Goal: Transaction & Acquisition: Purchase product/service

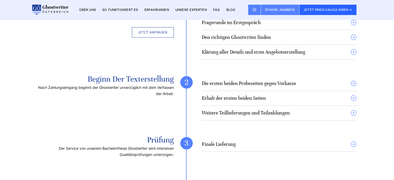
scroll to position [1088, 0]
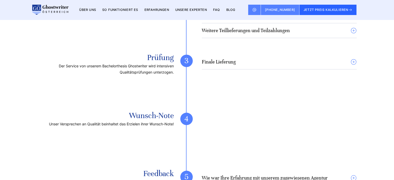
click at [228, 62] on h4 "Finale Lieferung" at bounding box center [219, 62] width 34 height 6
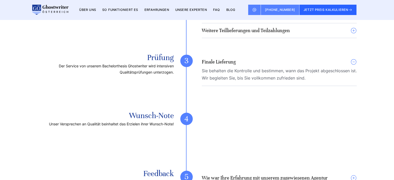
click at [228, 62] on h4 "Finale Lieferung" at bounding box center [219, 62] width 34 height 6
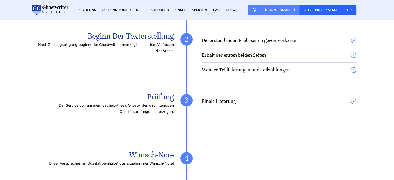
scroll to position [1010, 0]
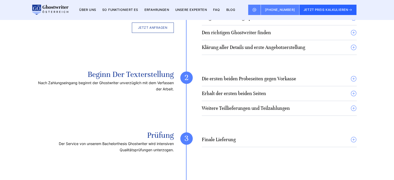
click at [233, 92] on h4 "Erhalt der ersten beiden Seiten" at bounding box center [234, 93] width 64 height 6
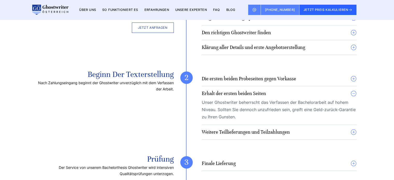
click at [233, 92] on h4 "Erhalt der ersten beiden Seiten" at bounding box center [234, 93] width 64 height 6
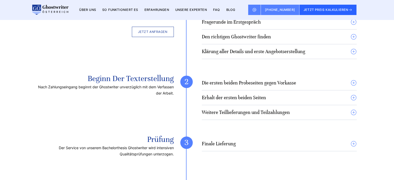
scroll to position [958, 0]
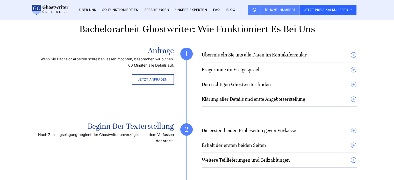
click at [235, 82] on h4 "Den richtigen Ghostwriter finden" at bounding box center [236, 84] width 69 height 6
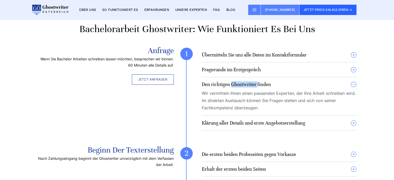
click at [235, 82] on h4 "Den richtigen Ghostwriter finden" at bounding box center [236, 84] width 69 height 6
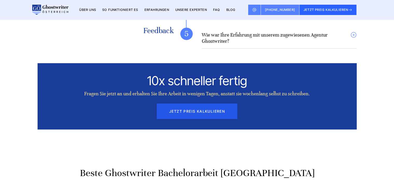
scroll to position [1243, 0]
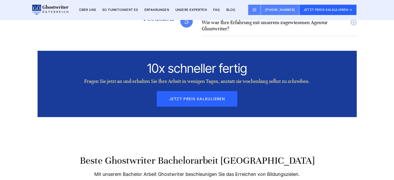
click at [206, 102] on button "JETZT PREIS KALKULIEREN" at bounding box center [197, 99] width 81 height 16
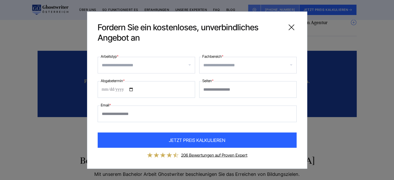
click at [243, 84] on input "Seiten *" at bounding box center [247, 89] width 97 height 17
click at [154, 81] on input "Abgabetermin *" at bounding box center [146, 89] width 97 height 17
click at [131, 88] on input "Abgabetermin *" at bounding box center [146, 89] width 97 height 17
type input "**********"
click at [133, 59] on div at bounding box center [146, 65] width 97 height 17
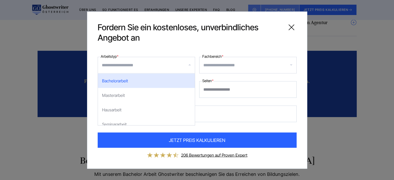
click at [130, 96] on div "Masterarbeit" at bounding box center [146, 95] width 97 height 15
select select "**"
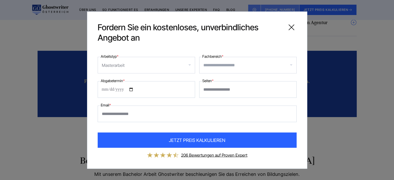
click at [220, 61] on input "Fachbereich *" at bounding box center [249, 65] width 93 height 8
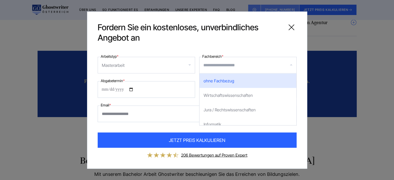
click at [220, 99] on div "Wirtschaftswissenschaften" at bounding box center [247, 95] width 97 height 15
select select "*"
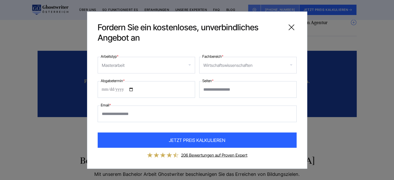
click at [133, 110] on input "Email *" at bounding box center [197, 113] width 199 height 17
click at [213, 90] on input "Seiten *" at bounding box center [247, 89] width 97 height 17
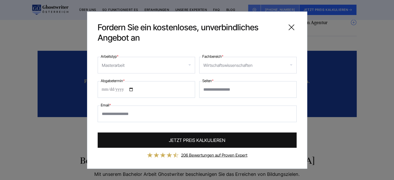
click at [193, 139] on span "JETZT PREIS KALKULIEREN" at bounding box center [197, 140] width 56 height 7
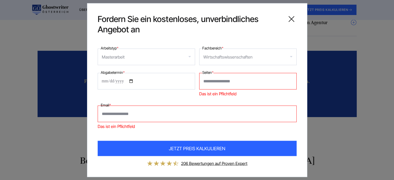
click at [241, 85] on input "Seiten *" at bounding box center [247, 81] width 97 height 17
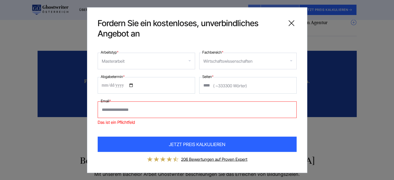
type input "****"
click at [211, 111] on input "Email *" at bounding box center [197, 109] width 199 height 17
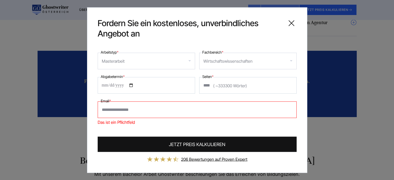
click at [212, 143] on span "JETZT PREIS KALKULIEREN" at bounding box center [197, 144] width 56 height 7
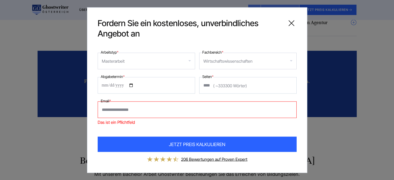
click at [290, 24] on icon at bounding box center [291, 23] width 10 height 10
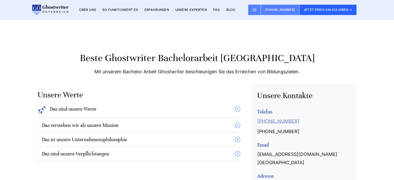
scroll to position [1347, 0]
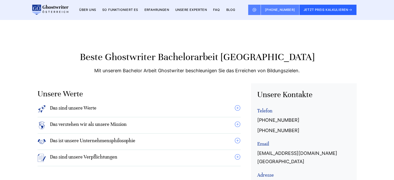
click at [91, 105] on h4 "Das sind unsere Werte" at bounding box center [73, 109] width 46 height 8
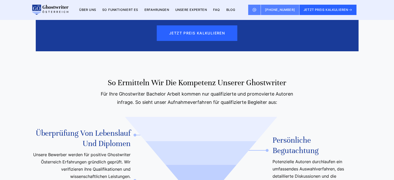
scroll to position [2383, 0]
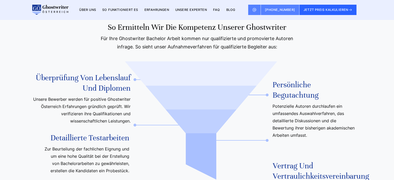
drag, startPoint x: 67, startPoint y: 61, endPoint x: 96, endPoint y: 95, distance: 44.3
click at [96, 95] on li "Überprüfung von Lebenslauf und Diplomen Unsere Bewerber werden für positive Gho…" at bounding box center [81, 103] width 98 height 60
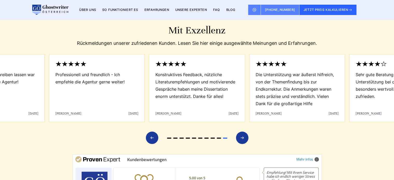
scroll to position [2668, 0]
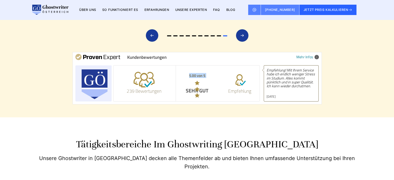
drag, startPoint x: 199, startPoint y: 62, endPoint x: 210, endPoint y: 78, distance: 19.5
click at [210, 78] on section "Mit Exzellenz Rückmeldungen unserer zufriedenen Kunden. Lesen Sie hier einige a…" at bounding box center [197, 9] width 394 height 216
click at [209, 78] on section "Mit Exzellenz Rückmeldungen unserer zufriedenen Kunden. Lesen Sie hier einige a…" at bounding box center [197, 9] width 394 height 216
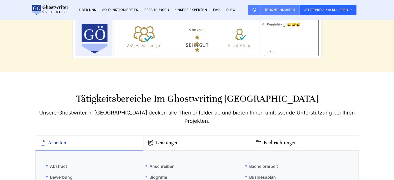
scroll to position [2772, 0]
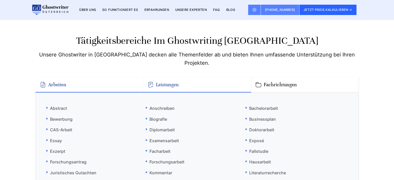
click at [166, 77] on button "Leistungen" at bounding box center [197, 84] width 108 height 15
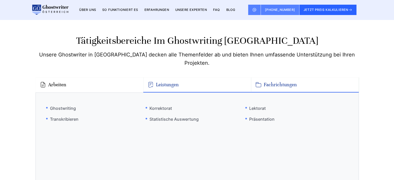
click at [254, 77] on button "Fachrichtungen" at bounding box center [305, 84] width 108 height 15
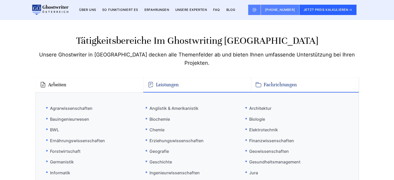
click at [208, 77] on button "Leistungen" at bounding box center [197, 84] width 108 height 15
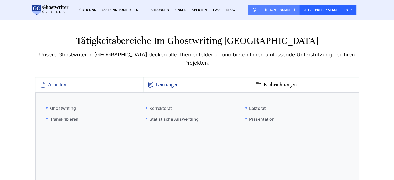
click at [71, 77] on button "Arbeiten" at bounding box center [89, 84] width 108 height 15
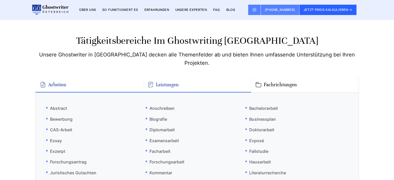
click at [156, 77] on button "Leistungen" at bounding box center [197, 84] width 108 height 15
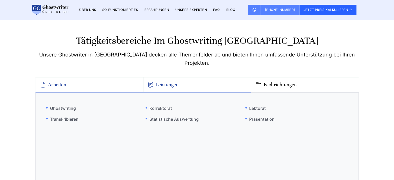
click at [130, 77] on button "Arbeiten" at bounding box center [89, 84] width 108 height 15
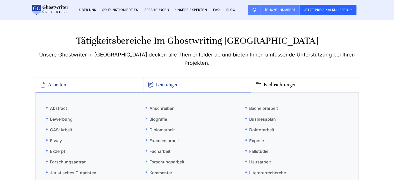
click at [177, 77] on button "Leistungen" at bounding box center [197, 84] width 108 height 15
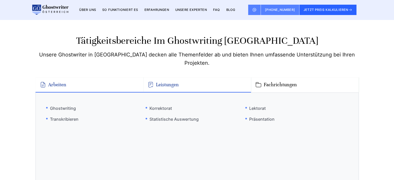
click at [87, 77] on button "Arbeiten" at bounding box center [89, 84] width 108 height 15
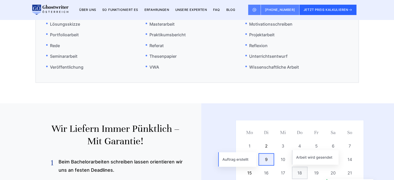
scroll to position [2953, 0]
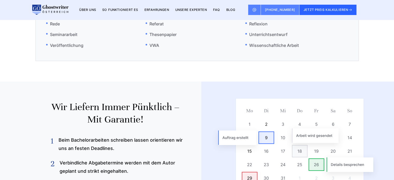
click at [255, 101] on img at bounding box center [296, 153] width 168 height 111
click at [229, 101] on img at bounding box center [296, 153] width 168 height 111
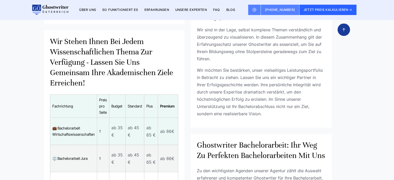
scroll to position [3264, 0]
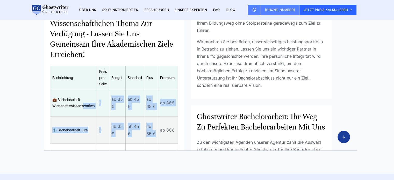
drag, startPoint x: 98, startPoint y: 80, endPoint x: 162, endPoint y: 113, distance: 71.2
click at [162, 113] on tbody "💼 Bachelorarbeit Wirtschaftswissenschaften 1 ab 35 € ab 45 € ab 65 € ab 86€ ⚖️ …" at bounding box center [114, 157] width 128 height 136
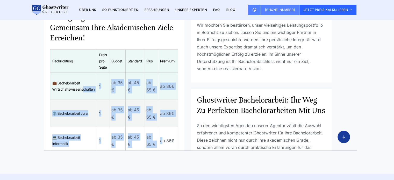
click at [156, 100] on td "ab 65 €" at bounding box center [151, 113] width 14 height 27
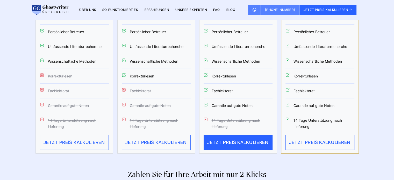
scroll to position [3678, 0]
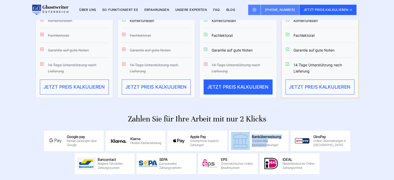
drag, startPoint x: 228, startPoint y: 96, endPoint x: 266, endPoint y: 120, distance: 44.6
click at [266, 131] on div "Google pay Mobile Zahlungen über Google Klarna Flexible Kaufabwicklung Apple Pa…" at bounding box center [196, 153] width 323 height 44
click at [273, 153] on section "Zahlen Sie für Ihre Arbeit mit nur 2 Klicks Google pay Mobile Zahlungen über Go…" at bounding box center [197, 150] width 394 height 82
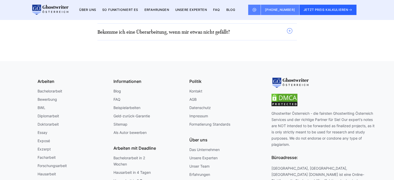
scroll to position [4269, 0]
